Goal: Transaction & Acquisition: Purchase product/service

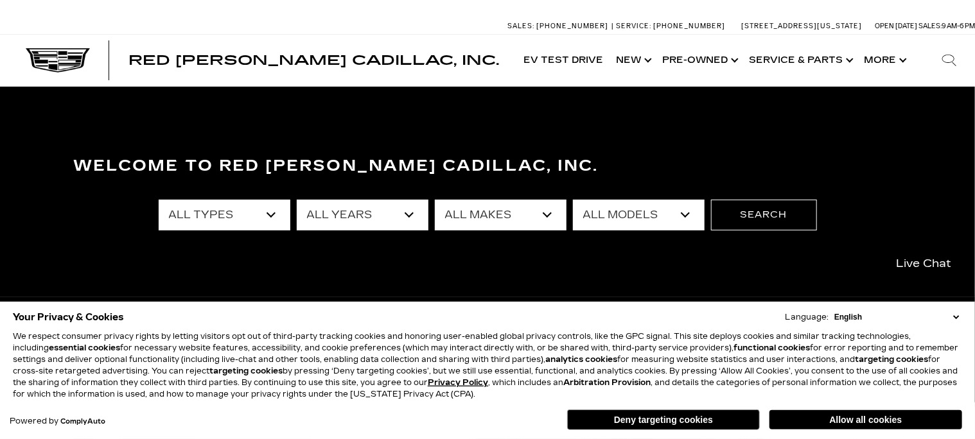
click at [269, 215] on select "All Types New Used Certified Used Demo" at bounding box center [225, 215] width 132 height 31
select select "New"
click at [159, 200] on select "All Types New Used Certified Used Demo" at bounding box center [225, 215] width 132 height 31
click at [412, 213] on select "All Years 2026 2025 2024" at bounding box center [363, 215] width 132 height 31
select select "2026"
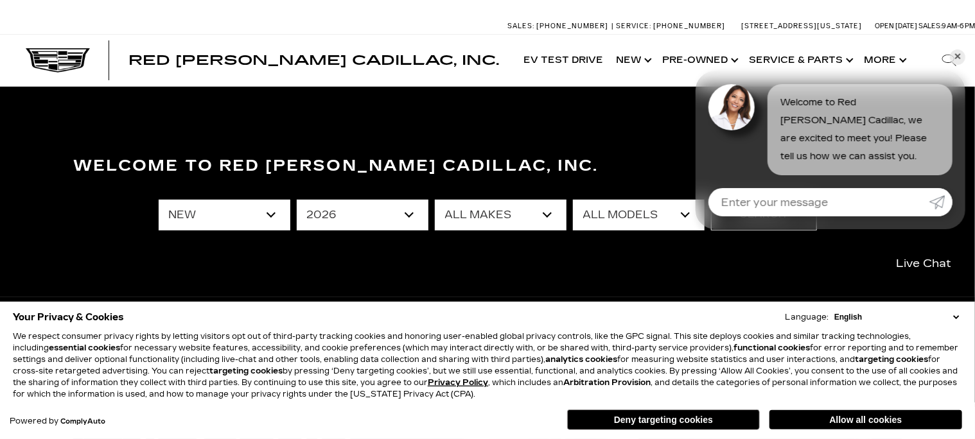
click at [297, 200] on select "All Years 2026 2025 2024" at bounding box center [363, 215] width 132 height 31
click at [542, 215] on select "All Makes Cadillac" at bounding box center [501, 215] width 132 height 31
click at [544, 213] on select "All Makes Cadillac" at bounding box center [501, 215] width 132 height 31
select select "Cadillac"
click at [435, 200] on select "All Makes Cadillac" at bounding box center [501, 215] width 132 height 31
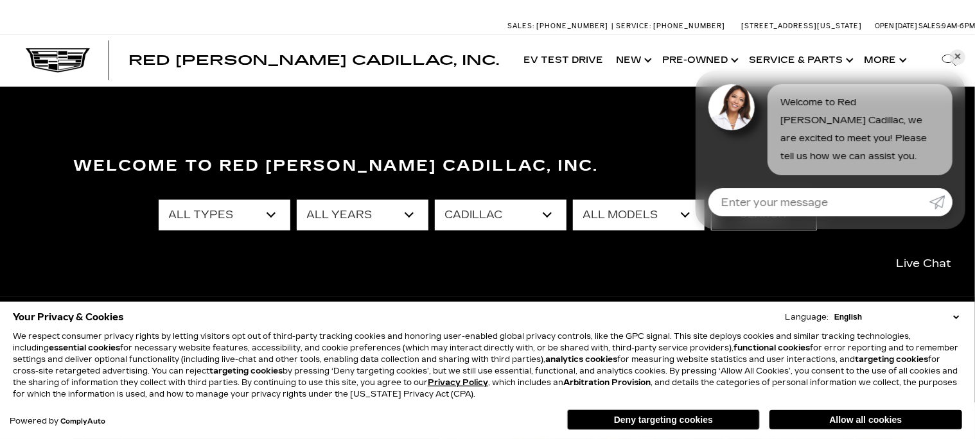
click at [684, 212] on select "All Models ESCALADE IQ ESCALADE IQL LYRIQ VISTIQ" at bounding box center [639, 215] width 132 height 31
click at [522, 278] on div "Welcome to Red Noland Cadillac, Inc. All Types New All Years 2026 All Makes Cad…" at bounding box center [487, 244] width 975 height 193
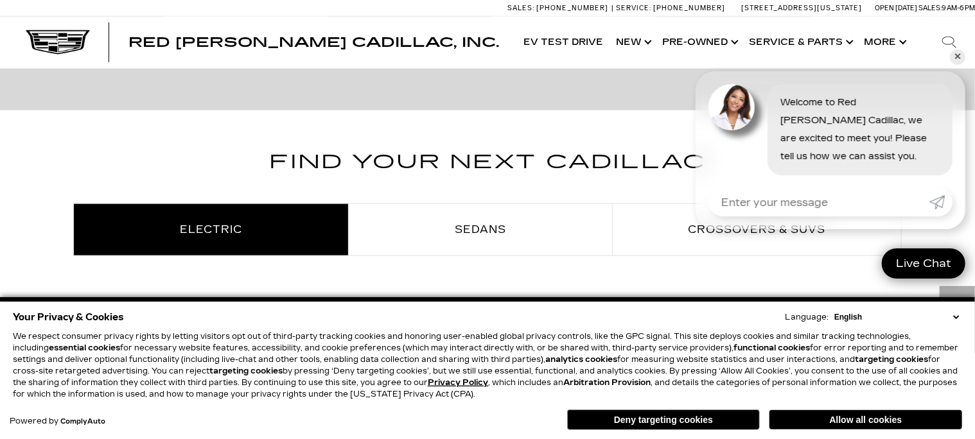
scroll to position [707, 0]
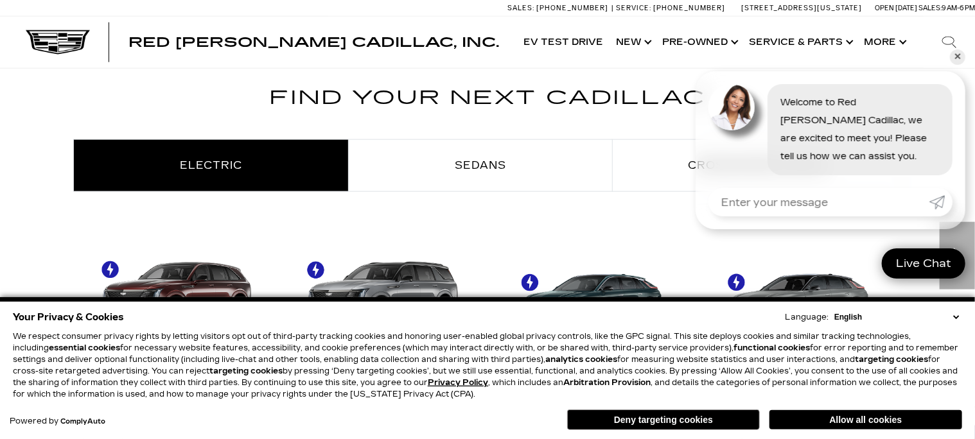
click at [956, 61] on link "✕" at bounding box center [957, 56] width 15 height 15
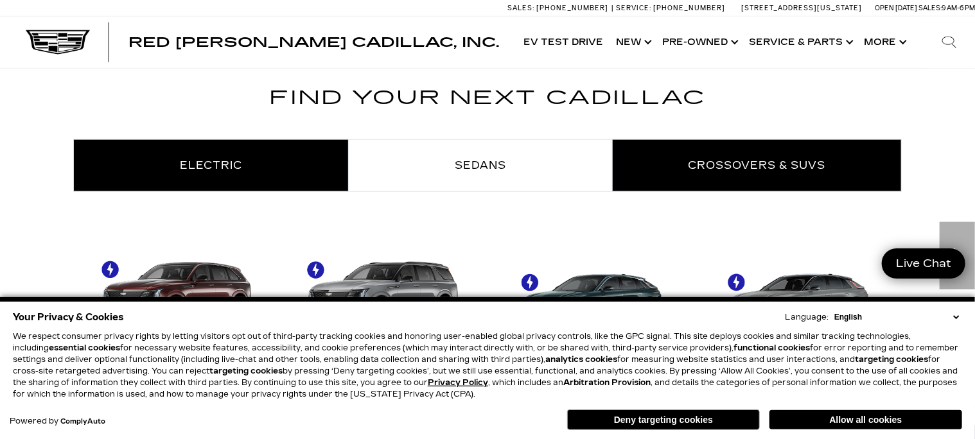
click at [796, 169] on span "Crossovers & SUVs" at bounding box center [757, 165] width 137 height 12
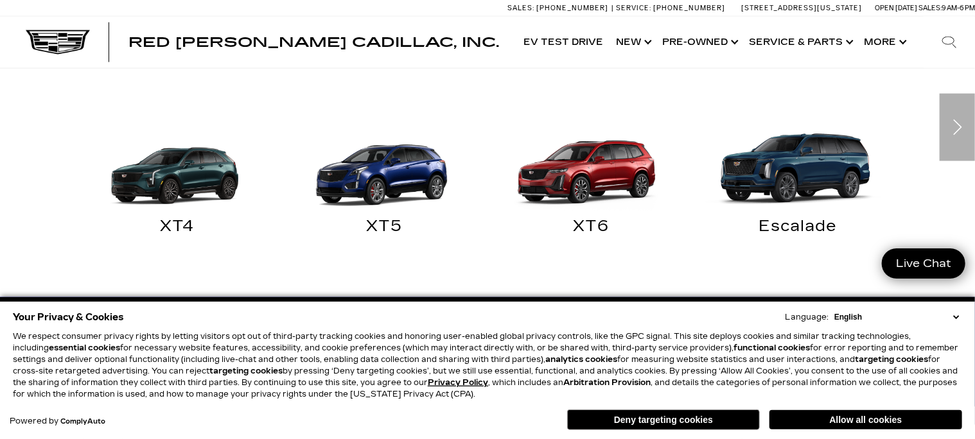
scroll to position [899, 0]
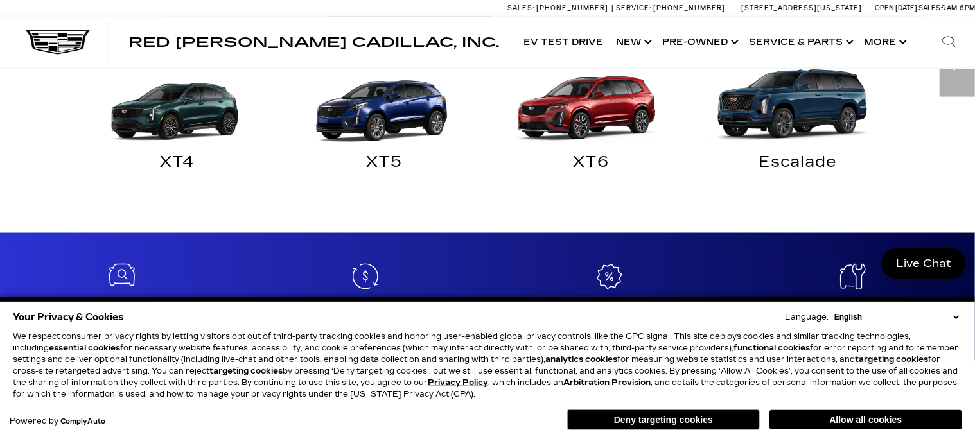
click at [806, 130] on img "Crossovers & SUVs" at bounding box center [795, 97] width 195 height 97
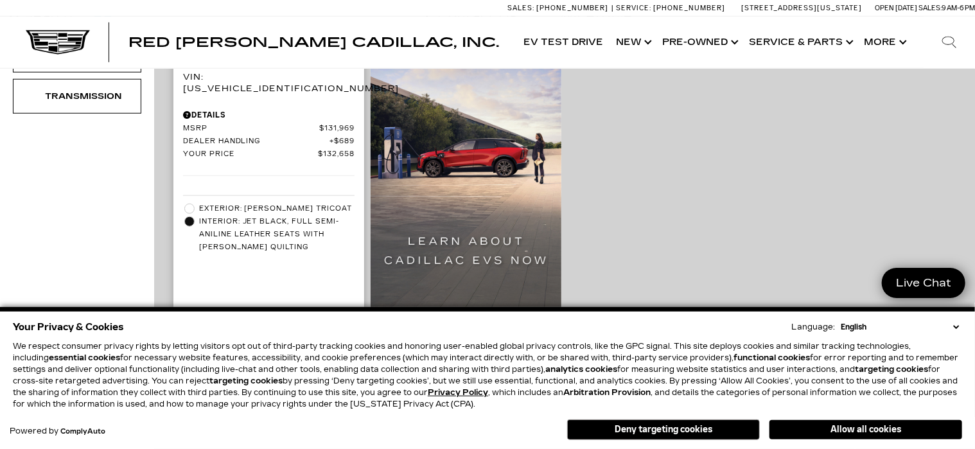
scroll to position [578, 0]
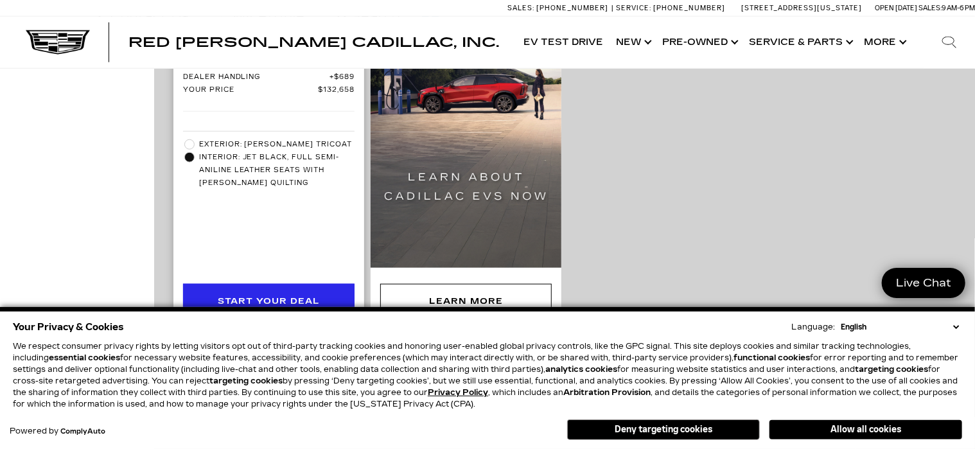
click at [292, 294] on div "Start Your Deal" at bounding box center [269, 301] width 102 height 14
